Goal: Information Seeking & Learning: Compare options

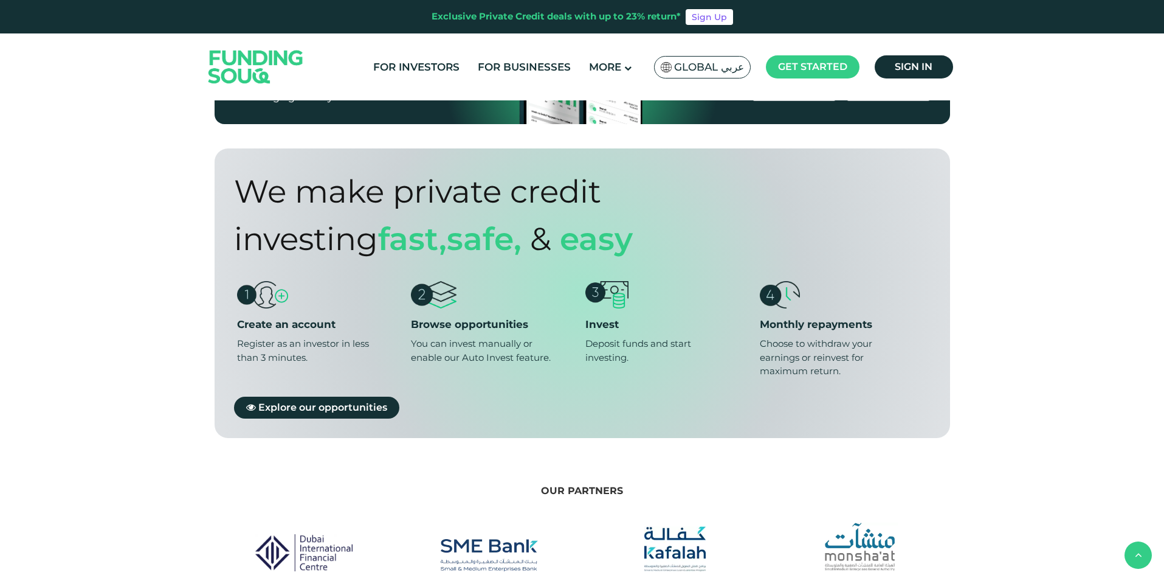
scroll to position [790, 0]
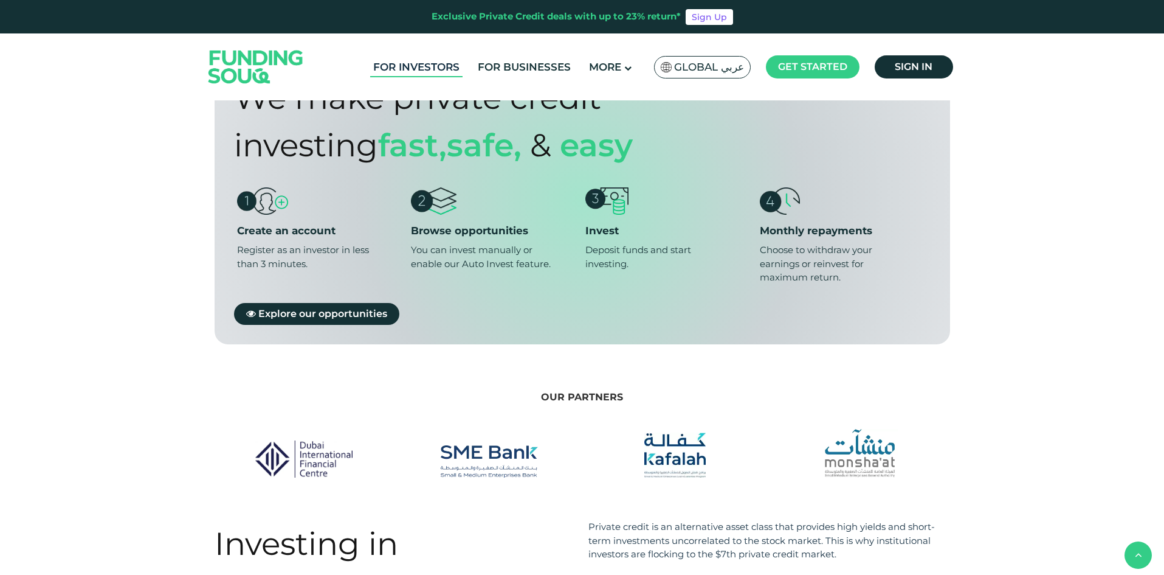
click at [425, 64] on link "For Investors" at bounding box center [416, 67] width 92 height 20
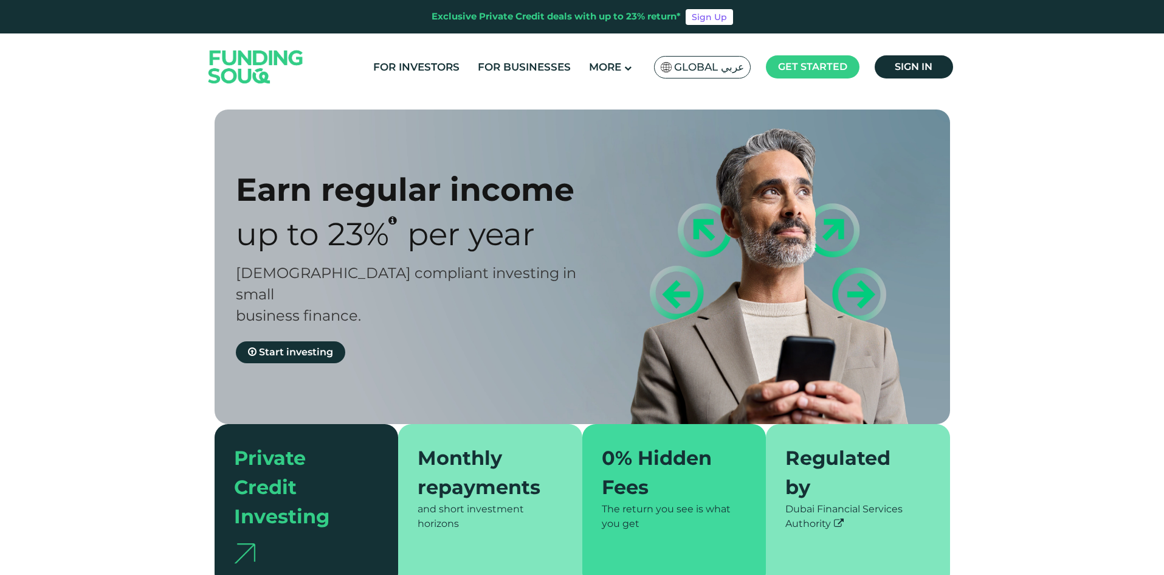
type tc-range-slider "4"
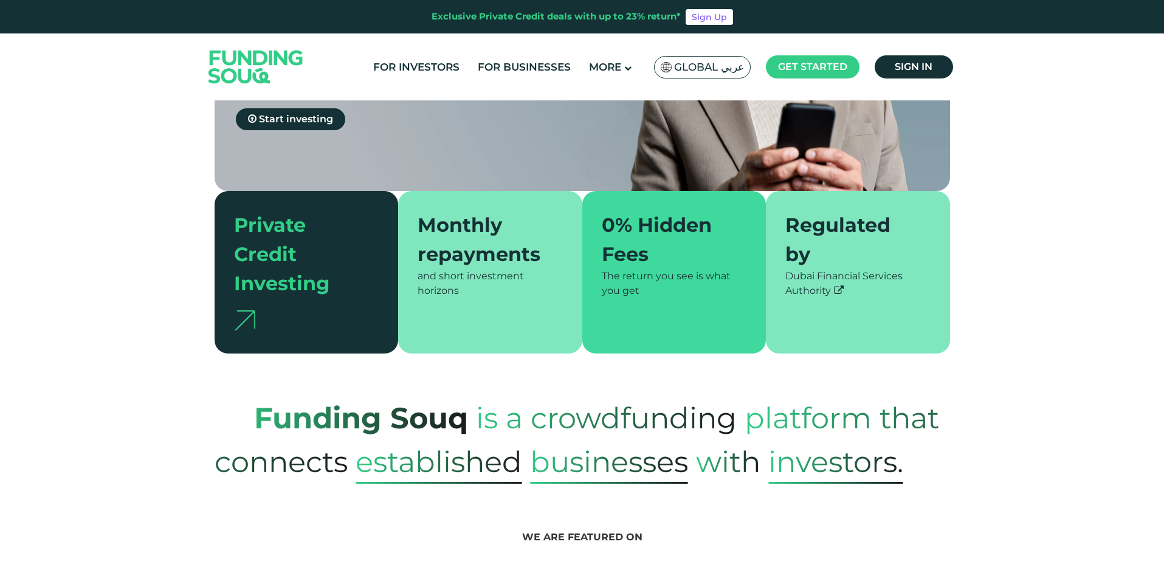
scroll to position [243, 0]
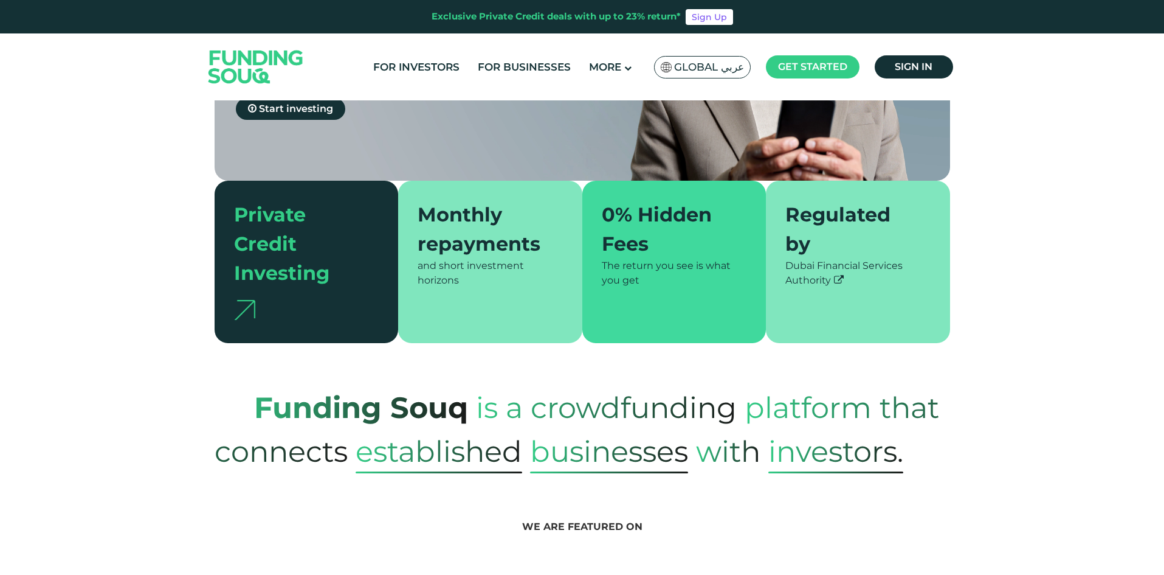
click at [297, 260] on div "Private Credit Investing" at bounding box center [299, 244] width 131 height 88
click at [244, 302] on div "Private Credit Investing" at bounding box center [307, 262] width 184 height 162
click at [282, 288] on div at bounding box center [306, 306] width 145 height 36
click at [179, 385] on div "Funding Souq is a crowdfunding platform that connects established Businesses wi…" at bounding box center [582, 429] width 1164 height 88
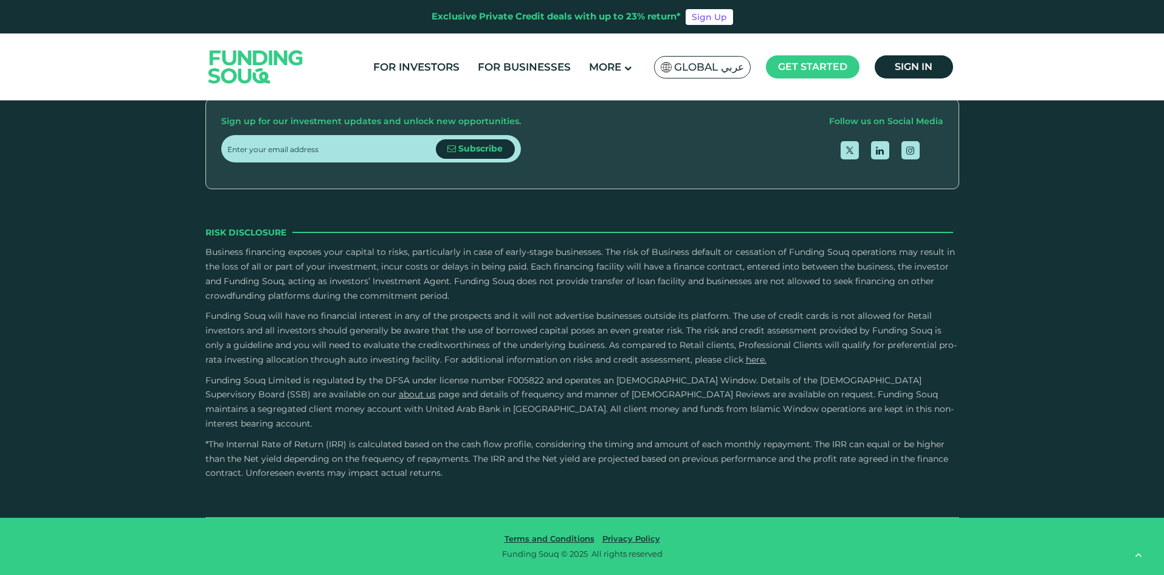
scroll to position [2371, 0]
type tc-range-slider "500000"
drag, startPoint x: 263, startPoint y: 216, endPoint x: 337, endPoint y: 219, distance: 74.2
drag, startPoint x: 610, startPoint y: 216, endPoint x: 483, endPoint y: 221, distance: 127.2
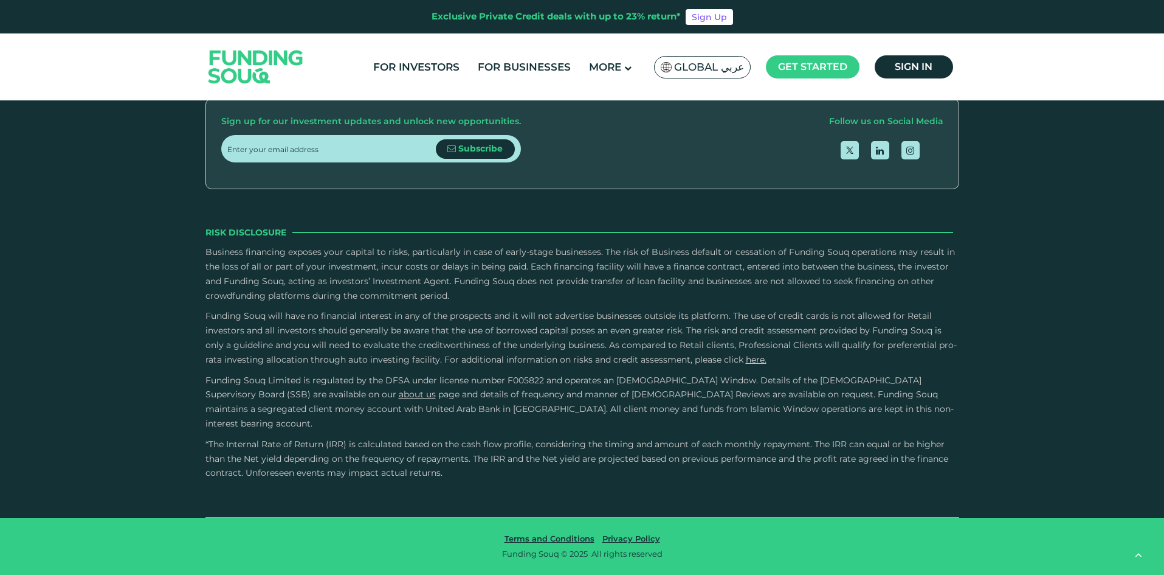
drag, startPoint x: 469, startPoint y: 212, endPoint x: 593, endPoint y: 218, distance: 123.6
type tc-range-slider "5"
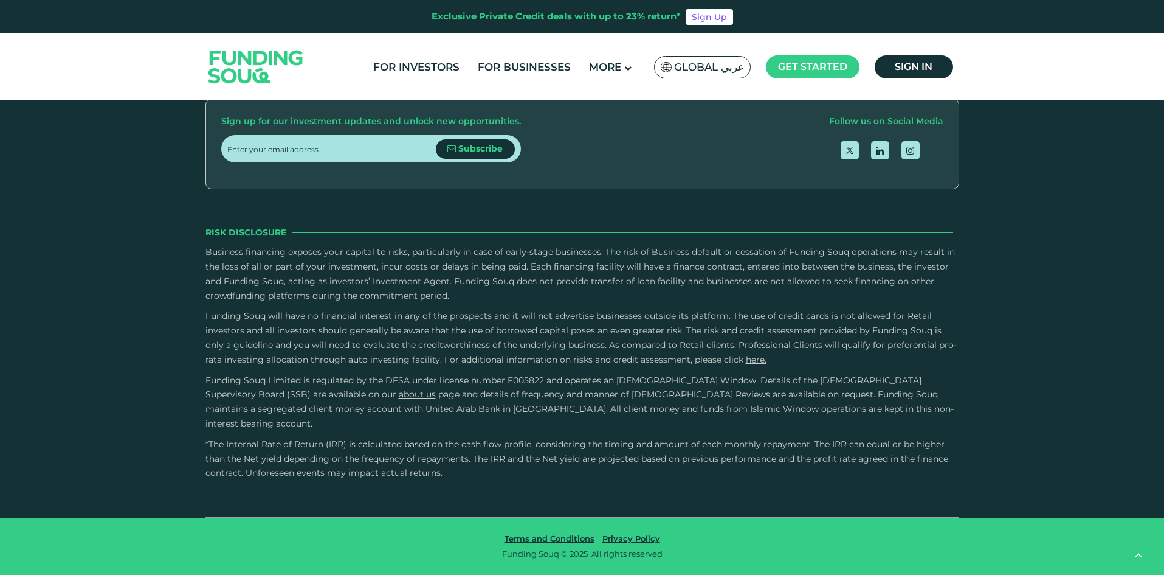
drag, startPoint x: 618, startPoint y: 214, endPoint x: 658, endPoint y: 218, distance: 40.4
type tc-range-slider "1000000"
drag, startPoint x: 340, startPoint y: 215, endPoint x: 436, endPoint y: 216, distance: 95.5
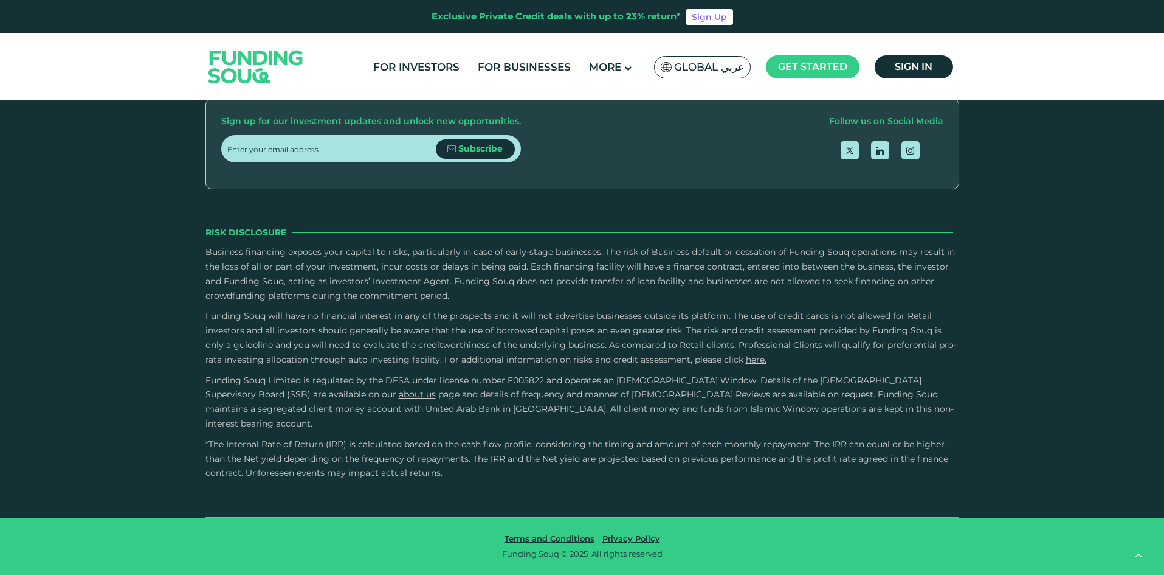
type tc-range-slider "1"
drag, startPoint x: 657, startPoint y: 216, endPoint x: 463, endPoint y: 221, distance: 194.0
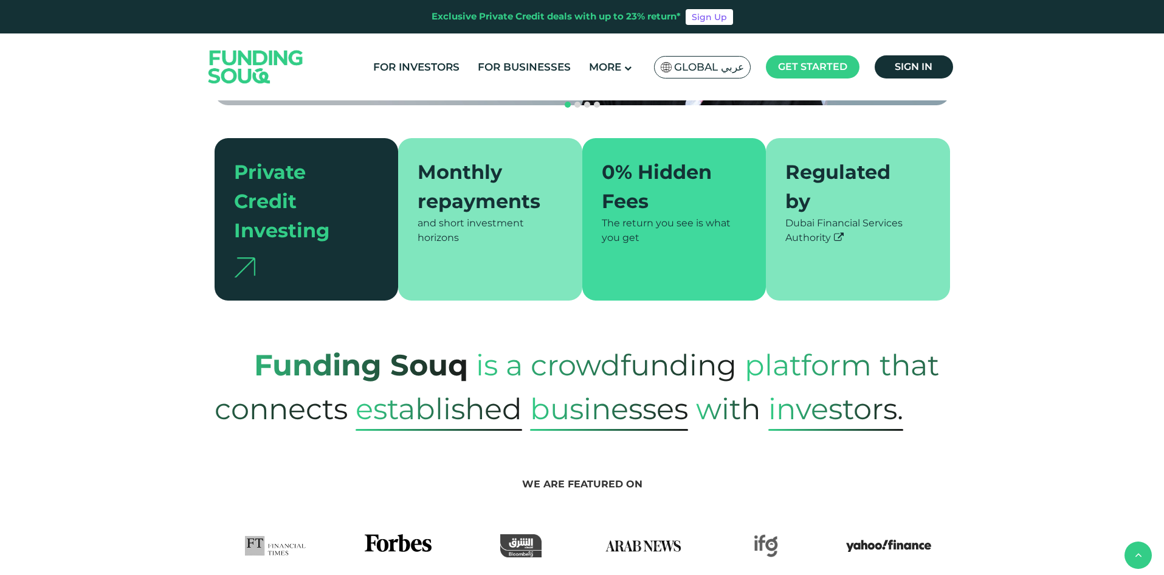
scroll to position [304, 0]
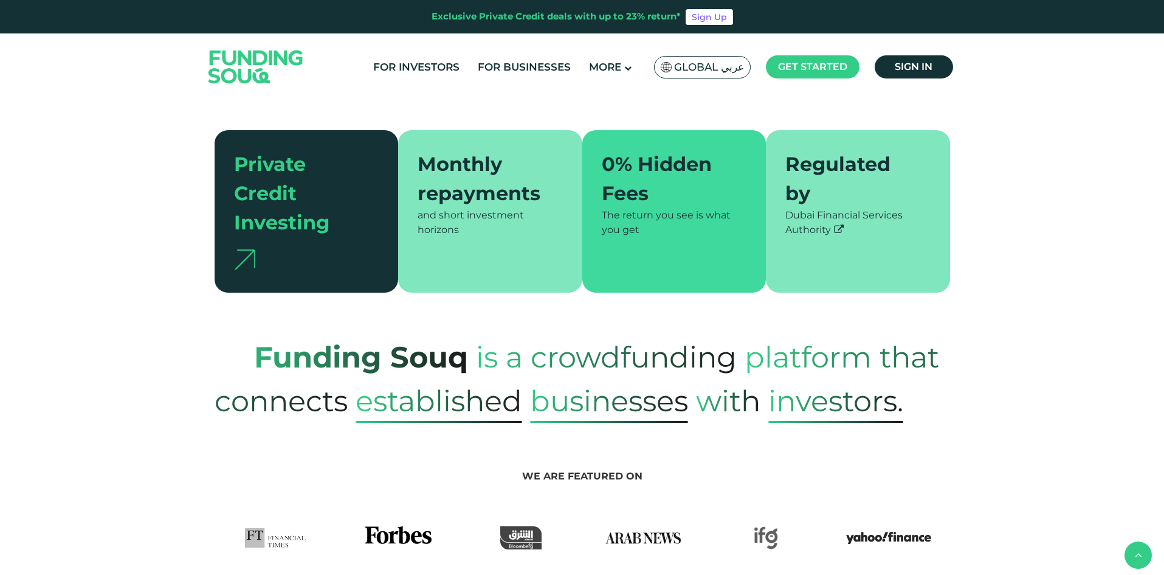
click at [261, 237] on div at bounding box center [306, 255] width 145 height 36
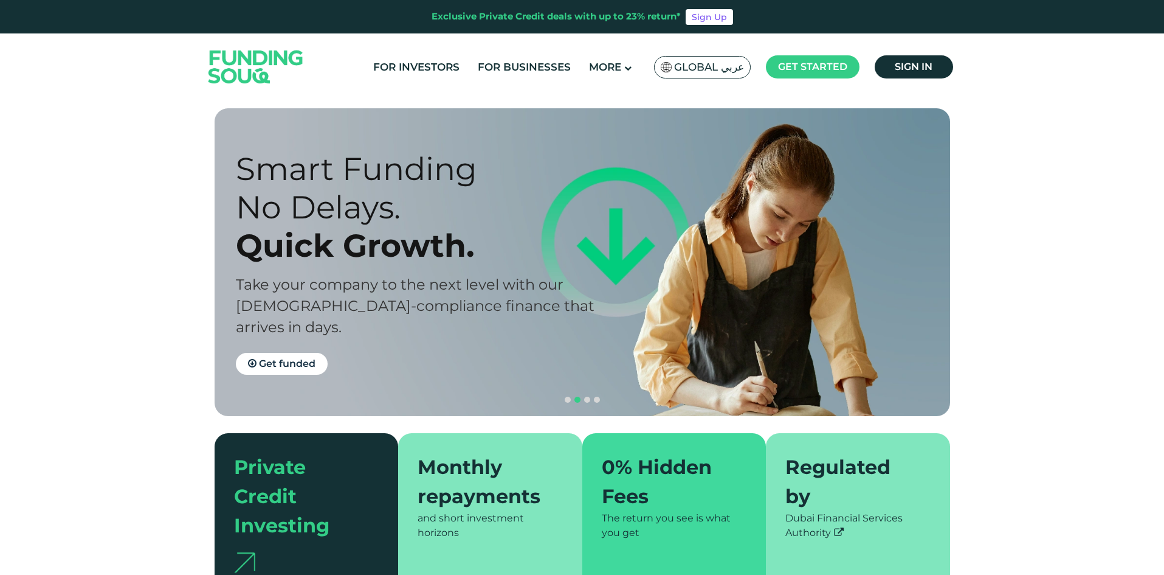
scroll to position [0, 0]
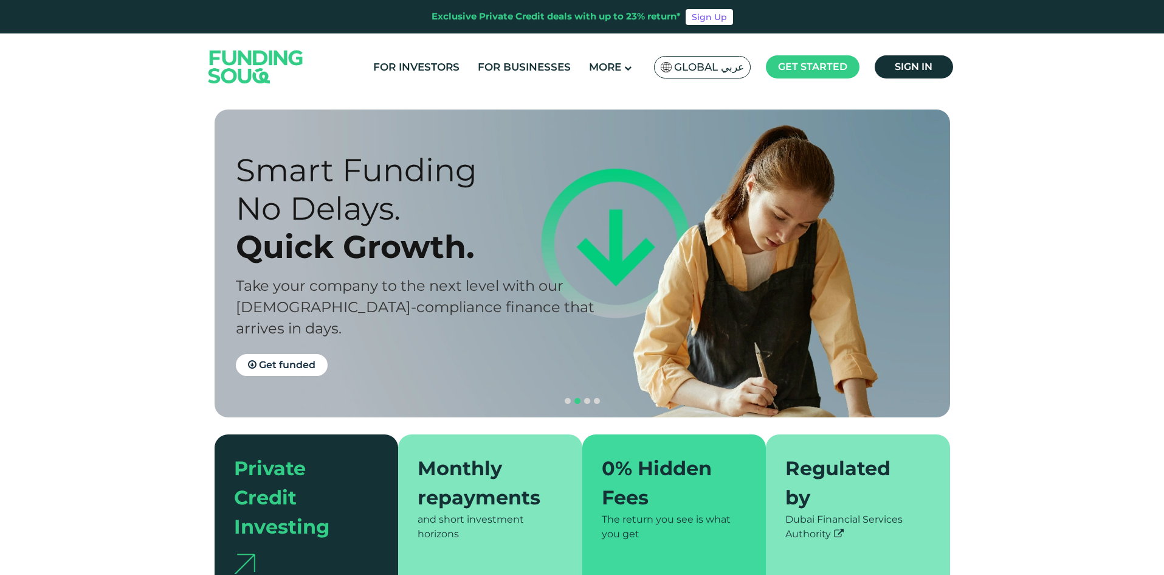
click at [672, 68] on img at bounding box center [666, 67] width 11 height 10
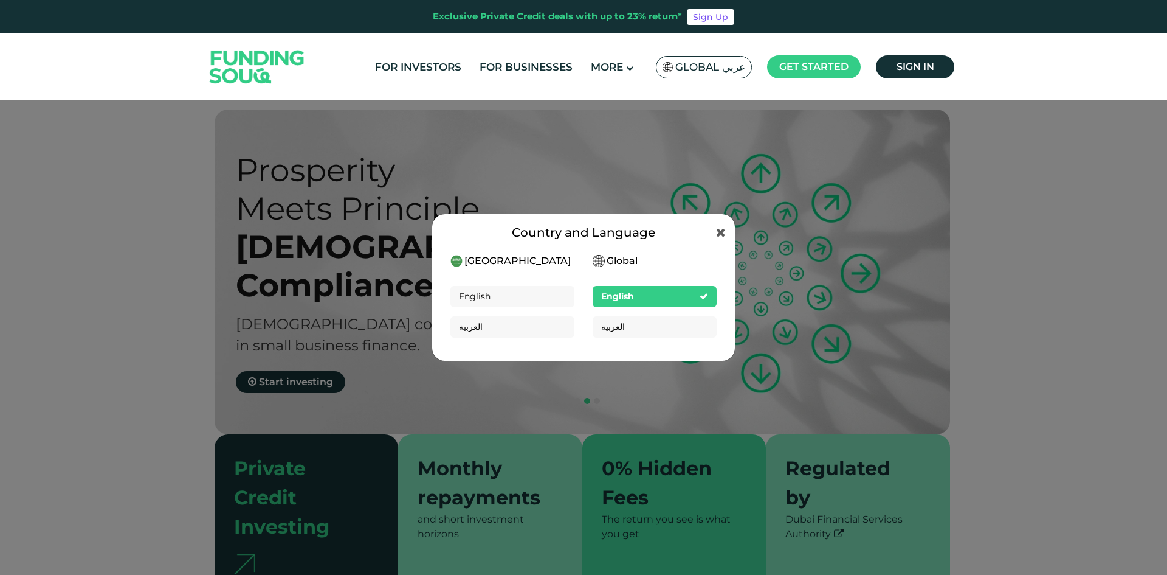
click at [539, 266] on div "[GEOGRAPHIC_DATA] English العربية" at bounding box center [513, 300] width 124 height 93
click at [149, 288] on div "Country and Language [GEOGRAPHIC_DATA] English العربية Global English العربية" at bounding box center [583, 287] width 1167 height 575
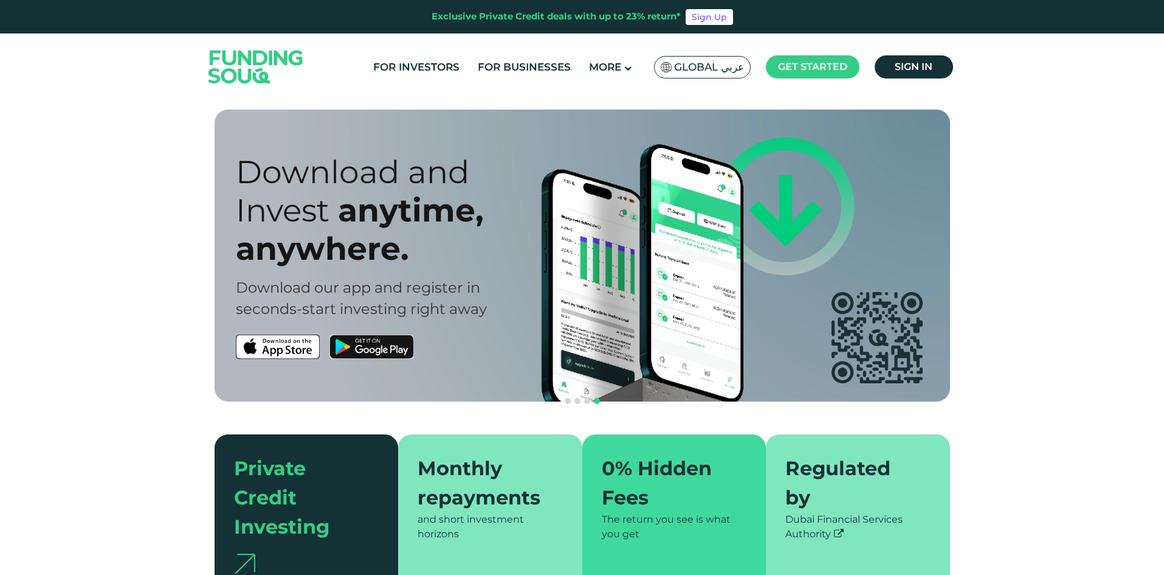
click at [665, 319] on div "Download and Invest anytime, anywhere. Download our app and register in seconds…" at bounding box center [592, 255] width 736 height 292
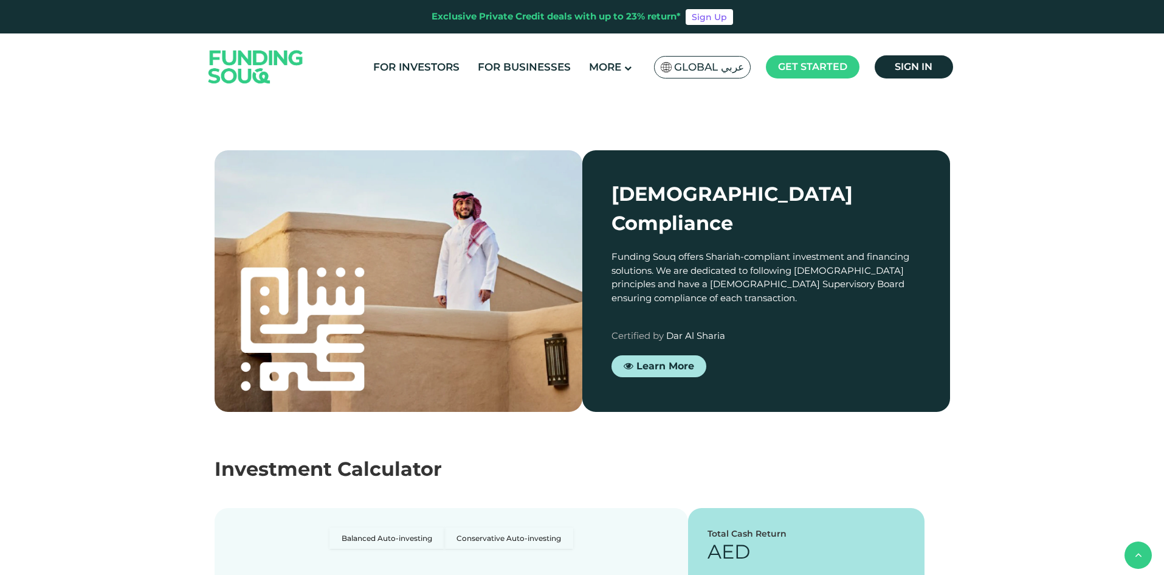
scroll to position [1946, 0]
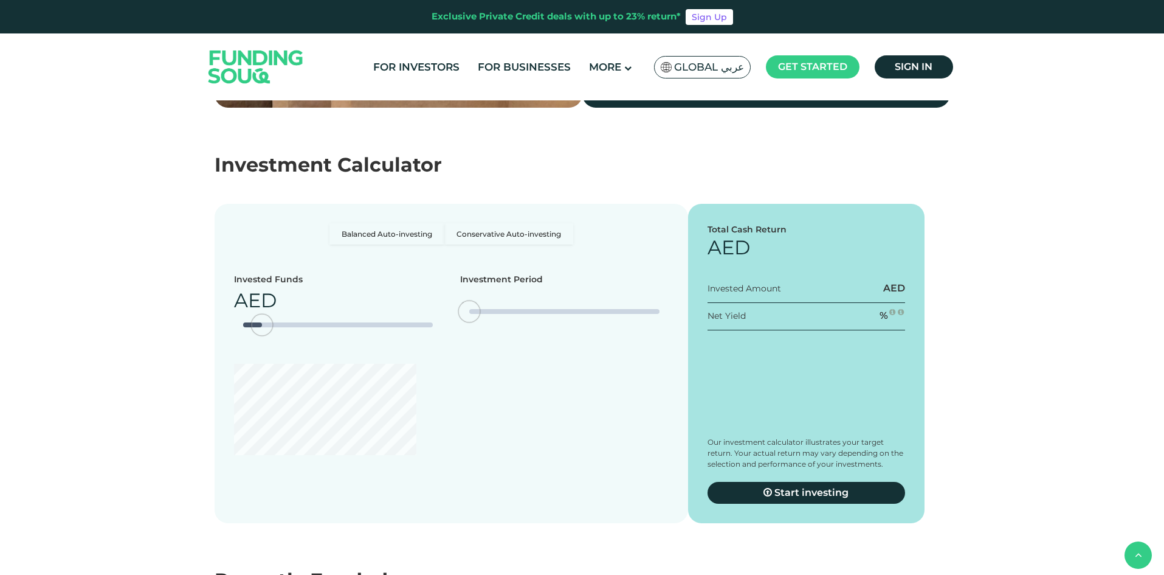
type tc-range-slider "4"
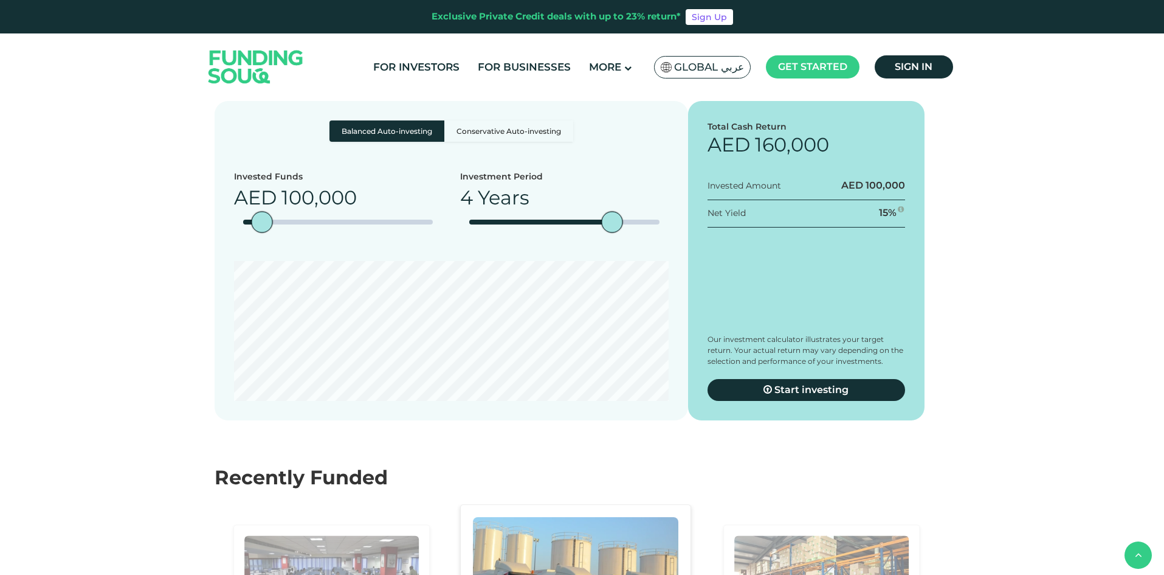
scroll to position [2128, 0]
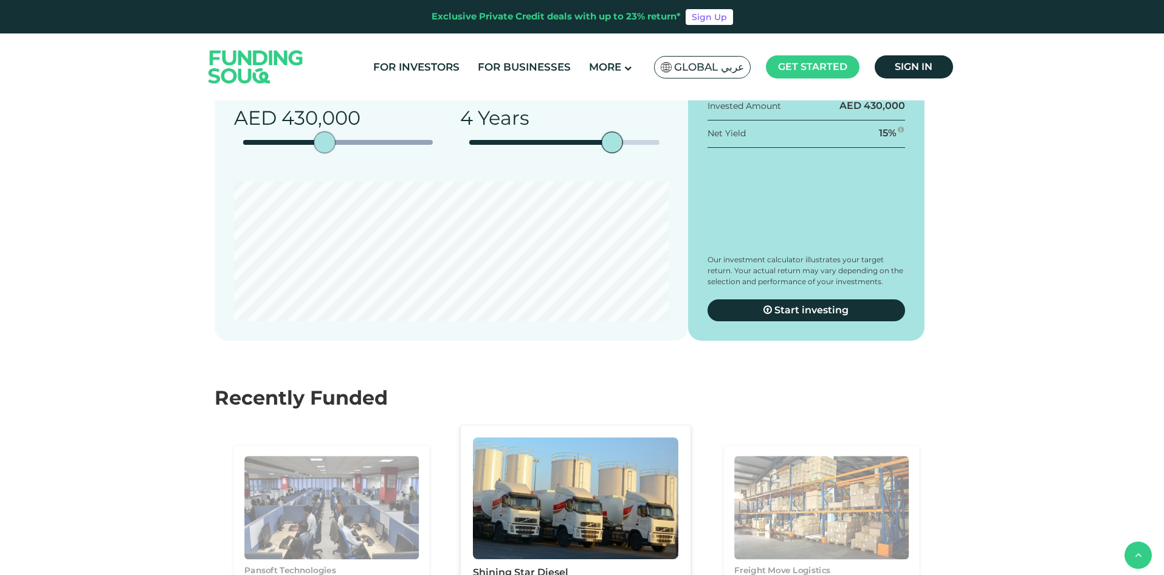
click at [325, 145] on div "amount slider" at bounding box center [338, 142] width 190 height 5
click at [331, 153] on div "amount slider" at bounding box center [324, 142] width 21 height 21
click at [337, 153] on div "amount slider" at bounding box center [330, 142] width 21 height 21
type tc-range-slider "500000"
click at [339, 153] on div "amount slider" at bounding box center [335, 142] width 21 height 21
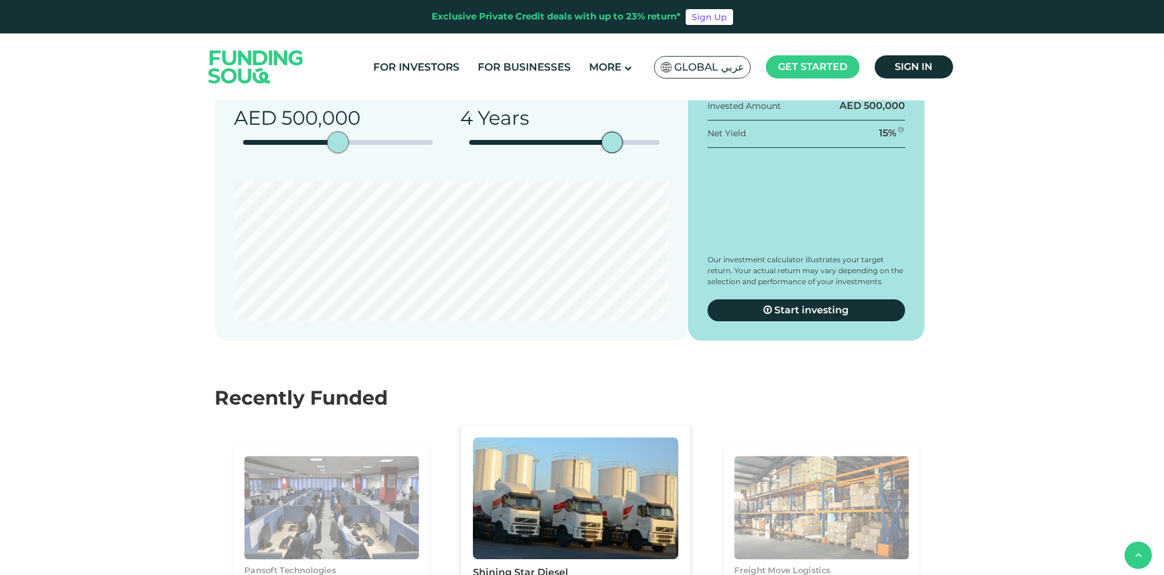
type tc-range-slider "1"
click at [469, 145] on div "date slider" at bounding box center [469, 142] width 0 height 5
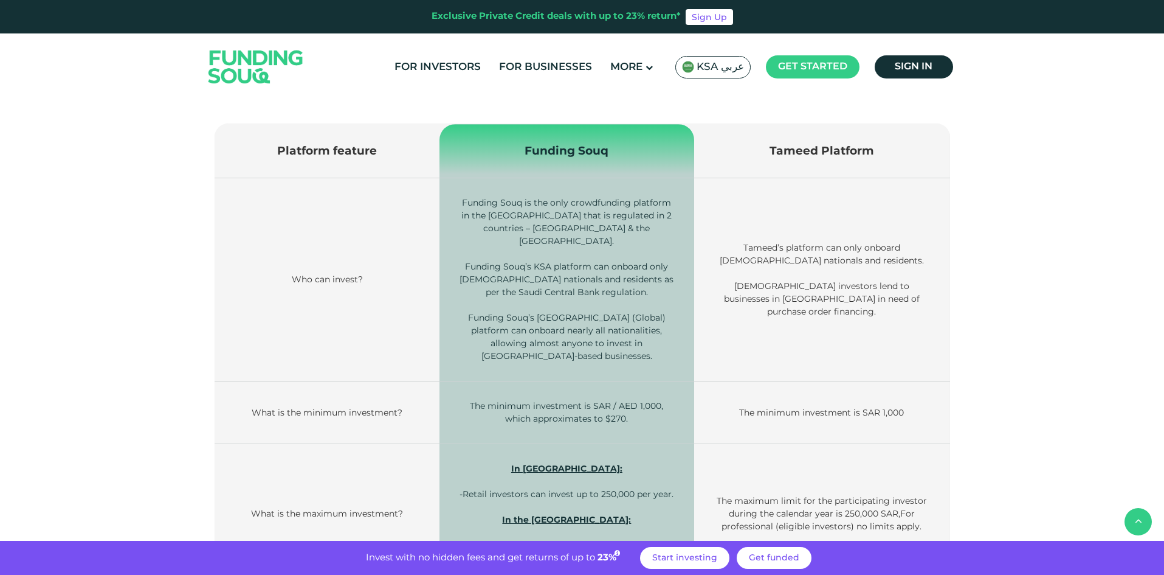
scroll to position [365, 0]
